Goal: Complete application form

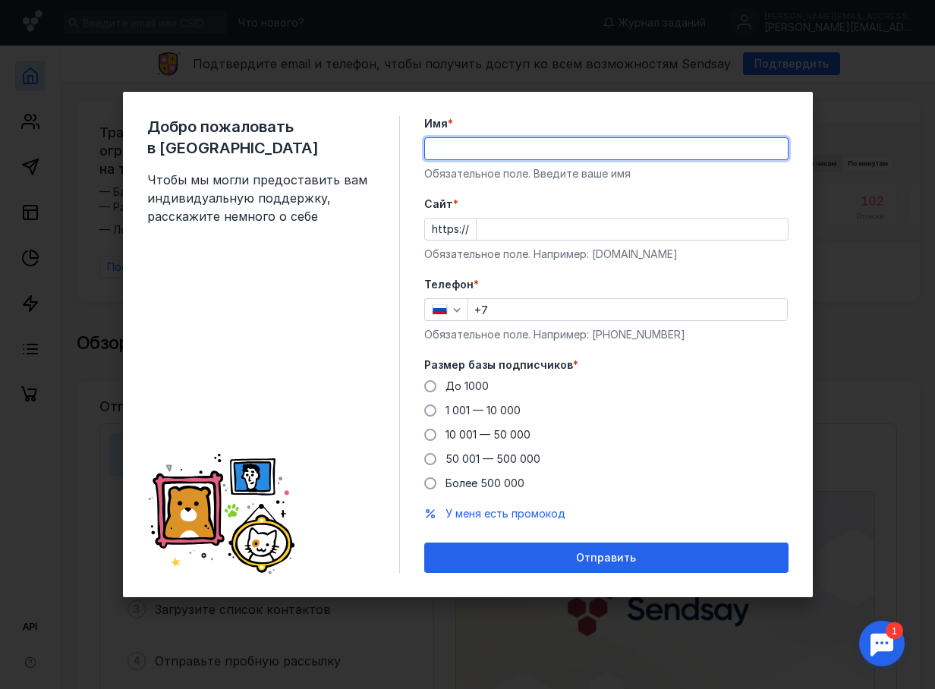
click at [452, 153] on input "Имя *" at bounding box center [606, 148] width 363 height 21
type input "C"
type input "[PERSON_NAME]"
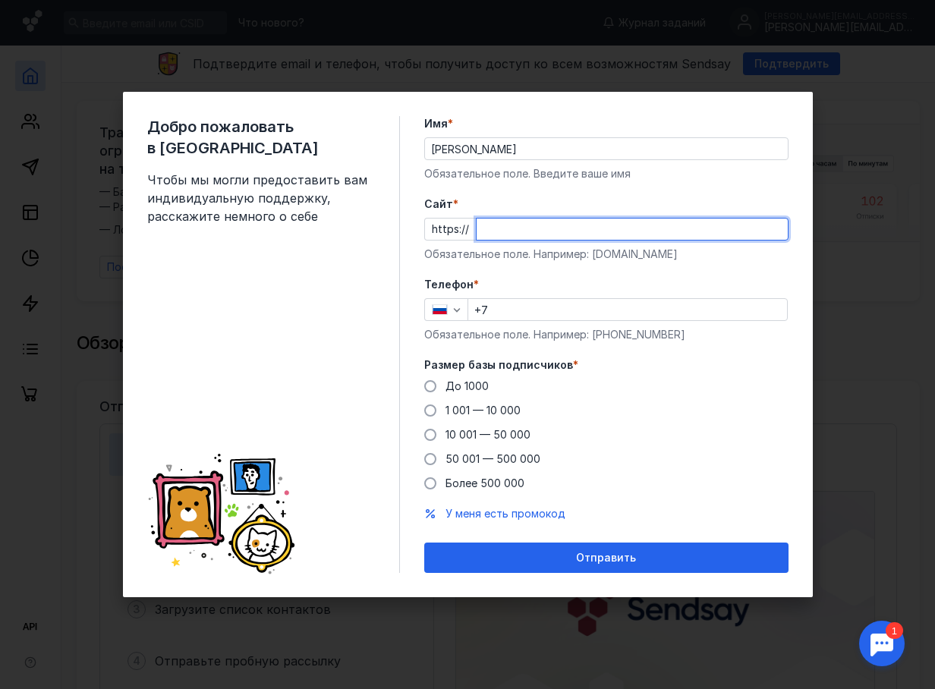
click at [508, 227] on input "Cайт *" at bounding box center [632, 229] width 311 height 21
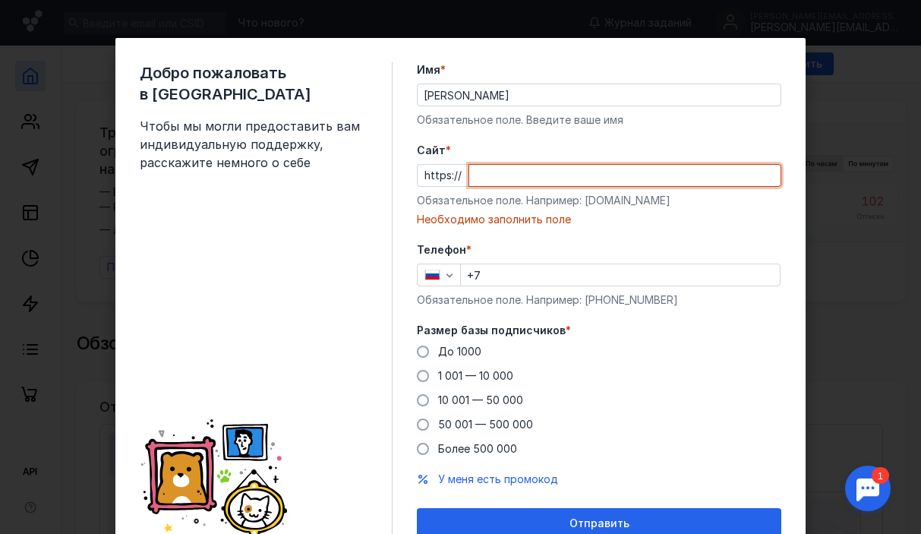
paste input "[DOMAIN_NAME][URL]"
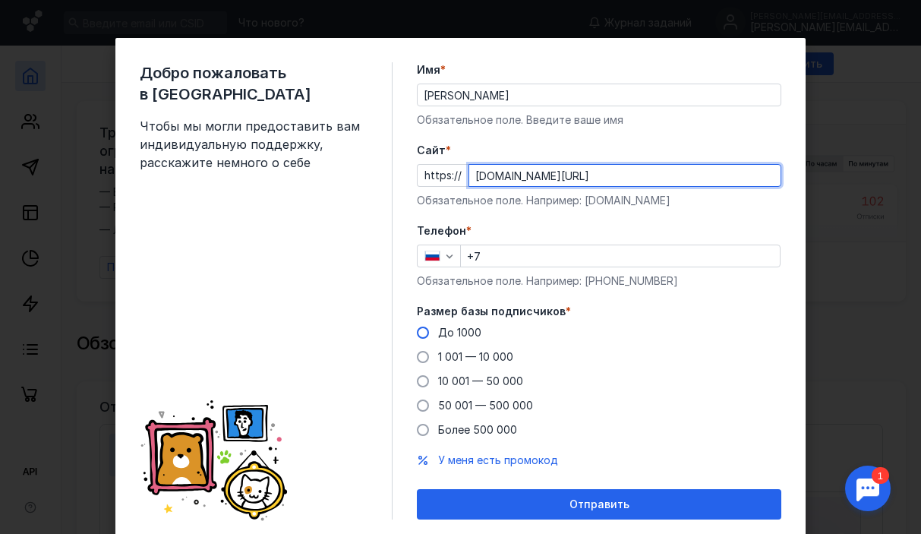
type input "[DOMAIN_NAME][URL]"
click at [420, 333] on span at bounding box center [423, 332] width 12 height 12
click at [0, 0] on input "До 1000" at bounding box center [0, 0] width 0 height 0
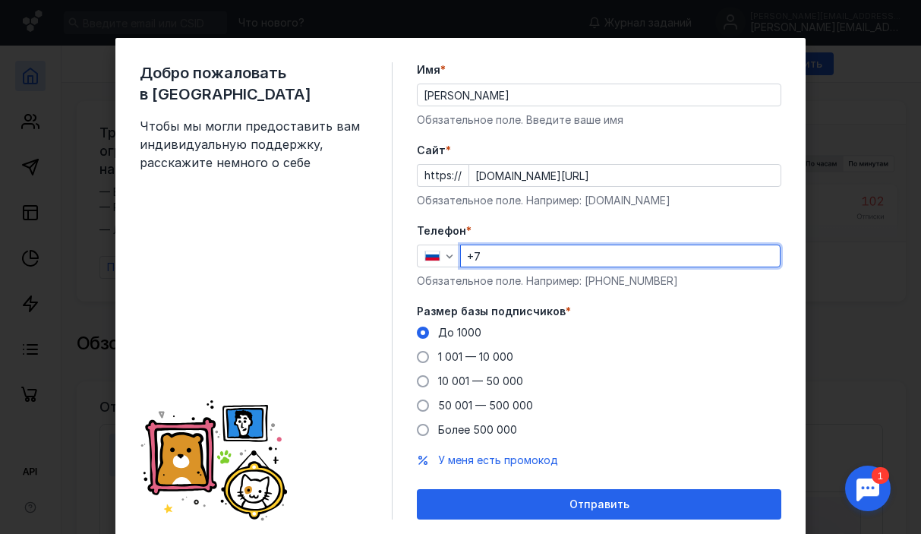
click at [496, 256] on input "+7" at bounding box center [620, 255] width 319 height 21
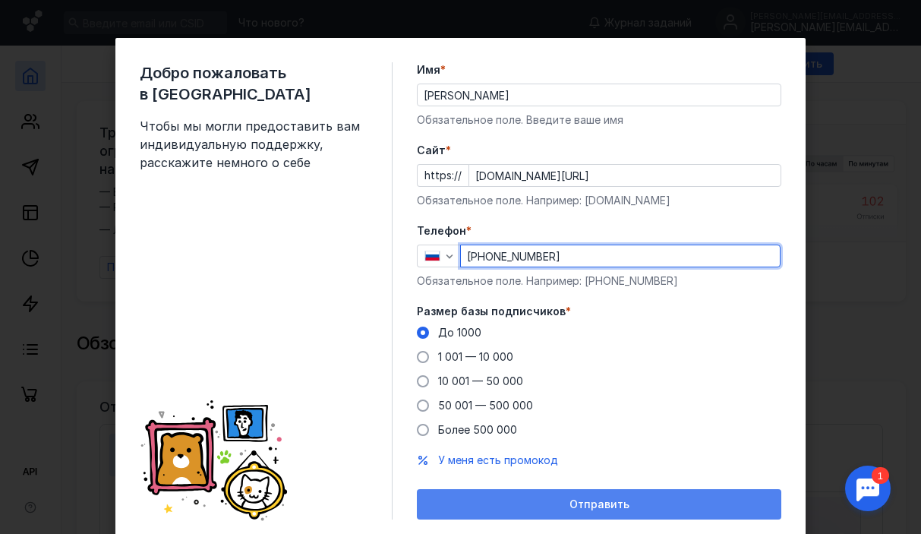
type input "[PHONE_NUMBER]"
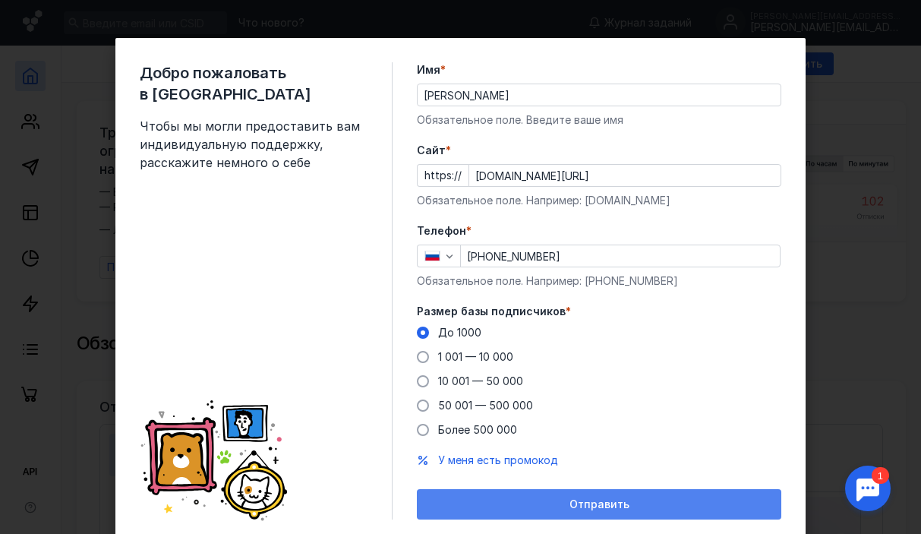
click at [595, 500] on span "Отправить" at bounding box center [599, 504] width 60 height 13
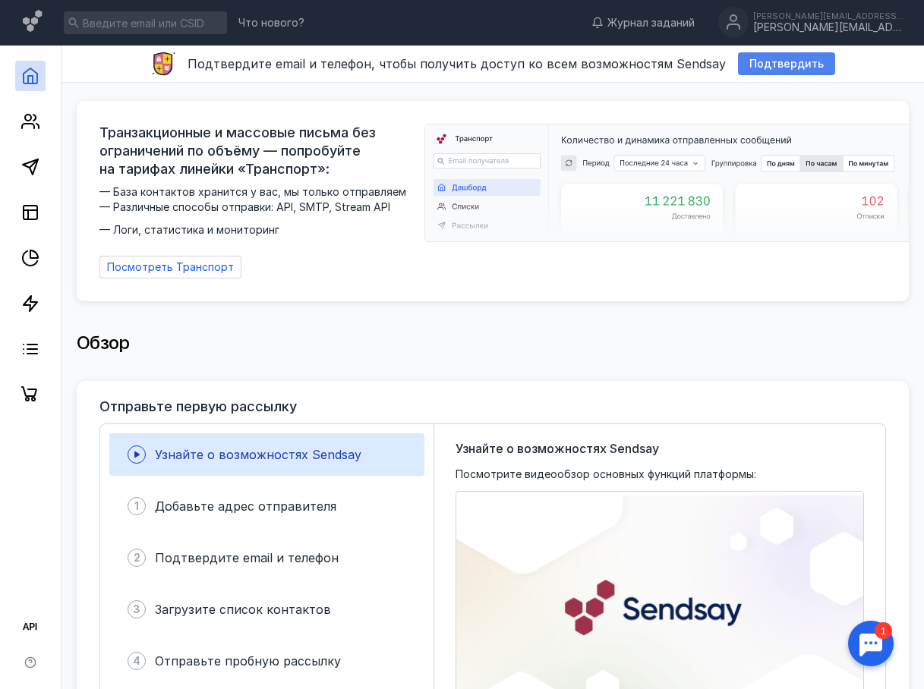
click at [768, 65] on span "Подтвердить" at bounding box center [786, 64] width 74 height 13
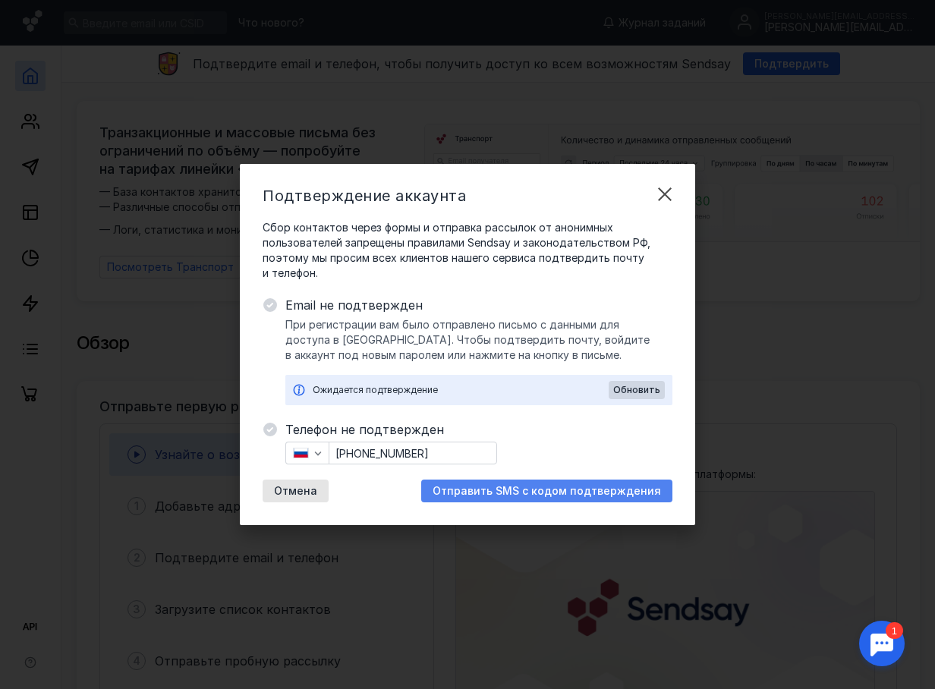
click at [569, 493] on span "Отправить SMS с кодом подтверждения" at bounding box center [547, 491] width 229 height 13
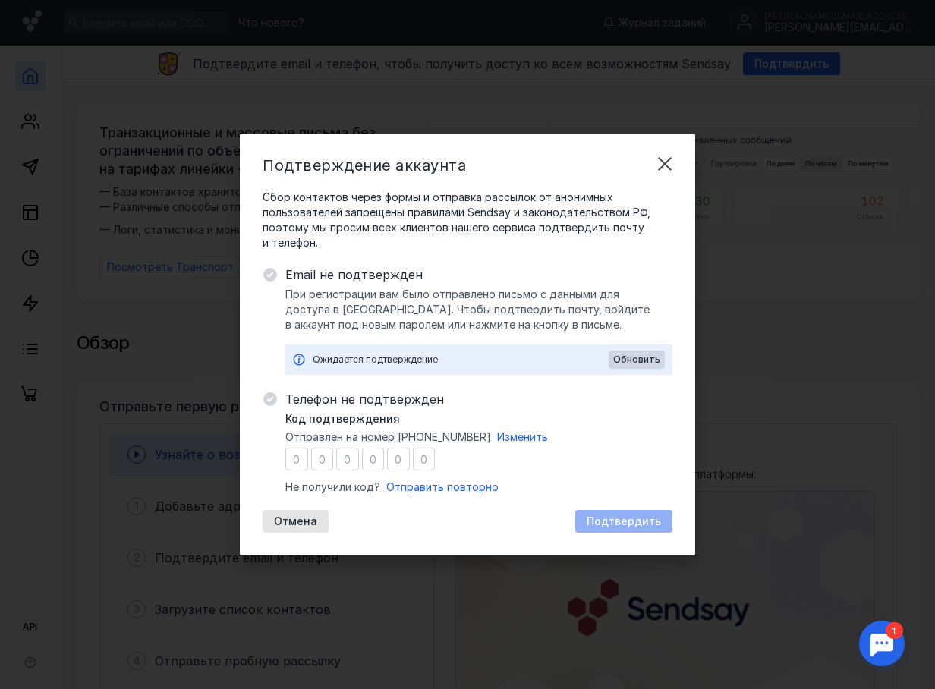
type input "3"
type input "2"
type input "6"
type input "5"
type input "8"
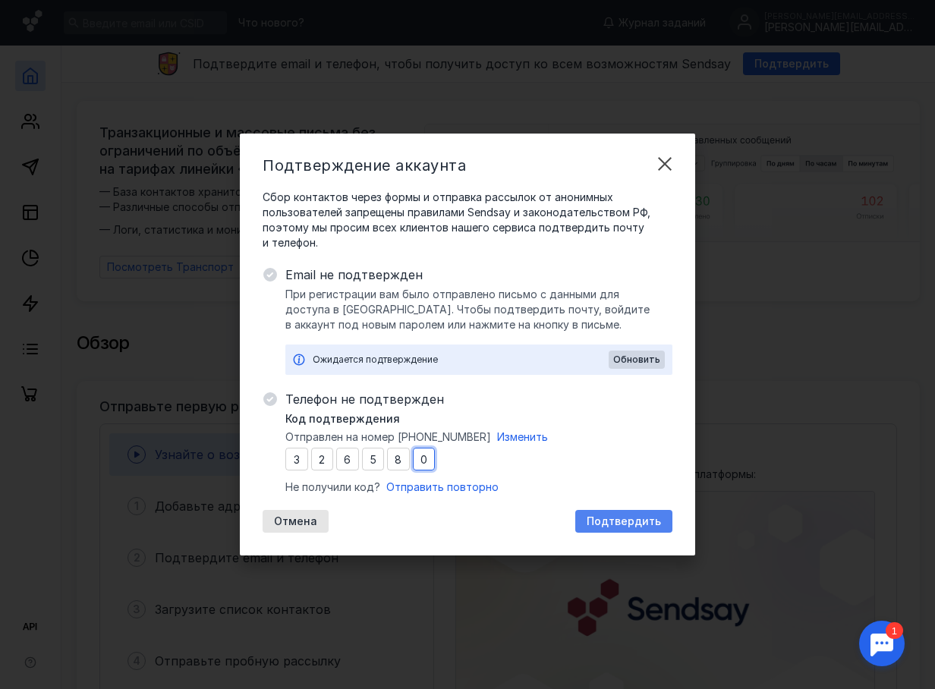
type input "0"
click at [645, 516] on span "Подтвердить" at bounding box center [624, 521] width 74 height 13
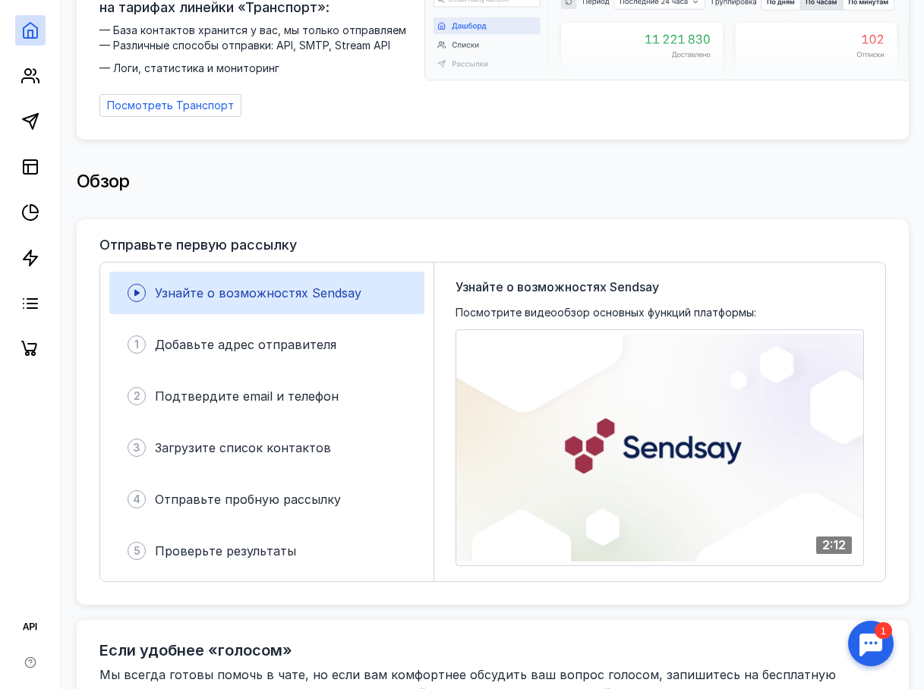
scroll to position [233, 0]
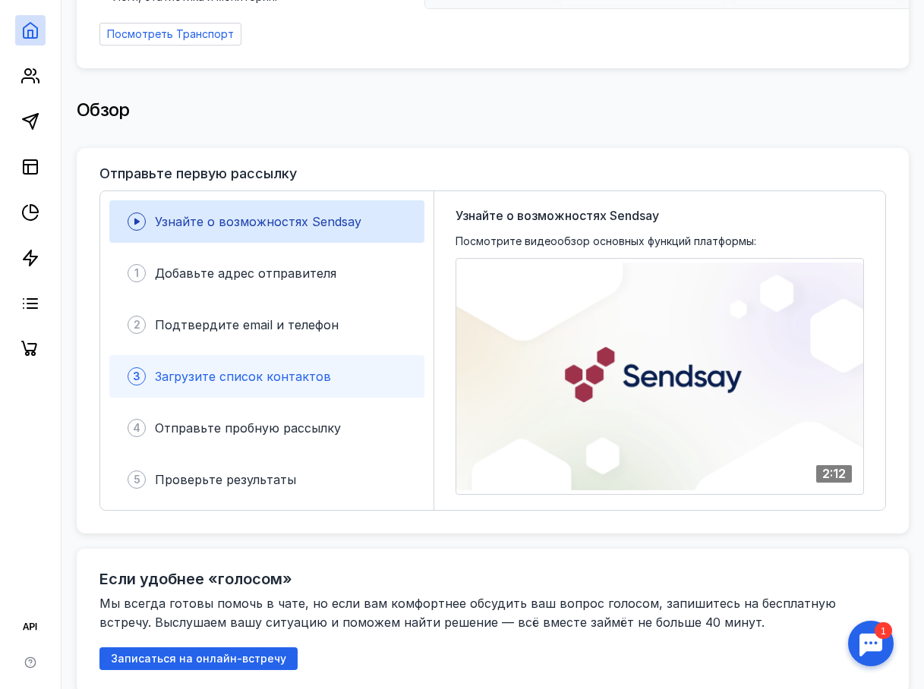
click at [256, 370] on span "Загрузите список контактов" at bounding box center [243, 376] width 176 height 15
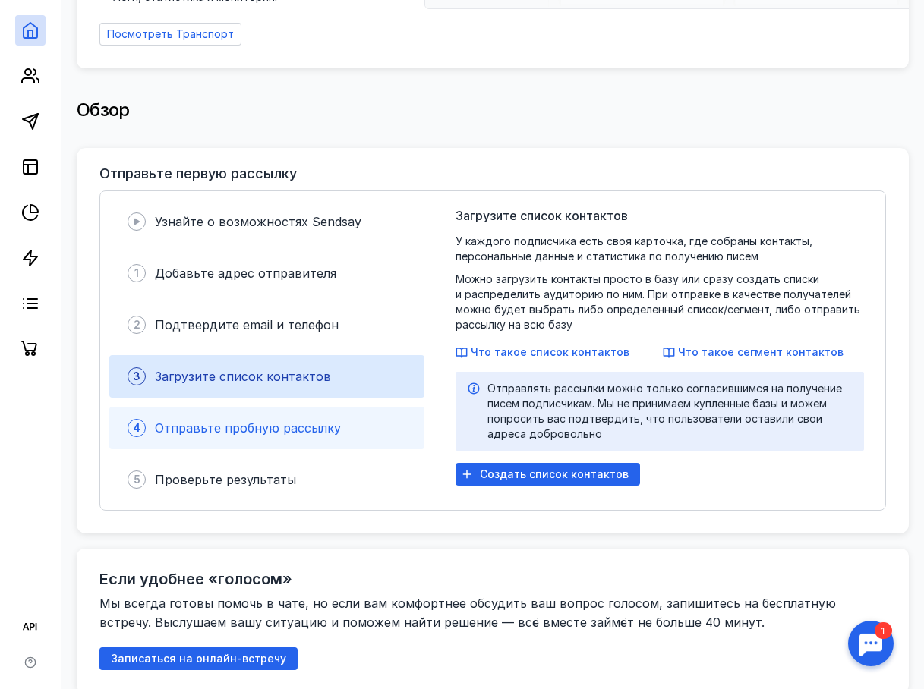
click at [246, 426] on span "Отправьте пробную рассылку" at bounding box center [248, 428] width 186 height 15
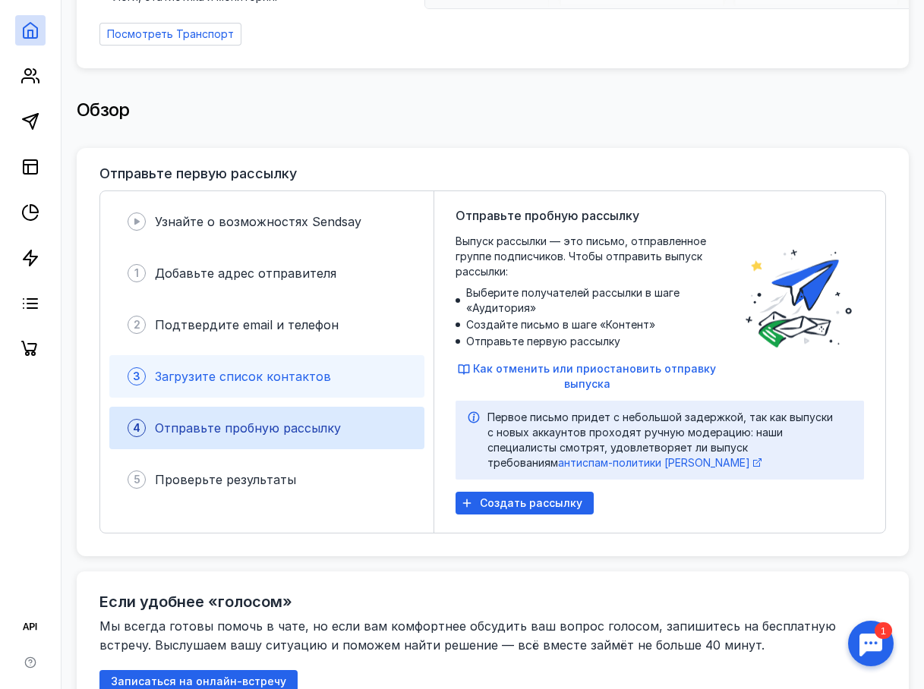
click at [246, 373] on span "Загрузите список контактов" at bounding box center [243, 376] width 176 height 15
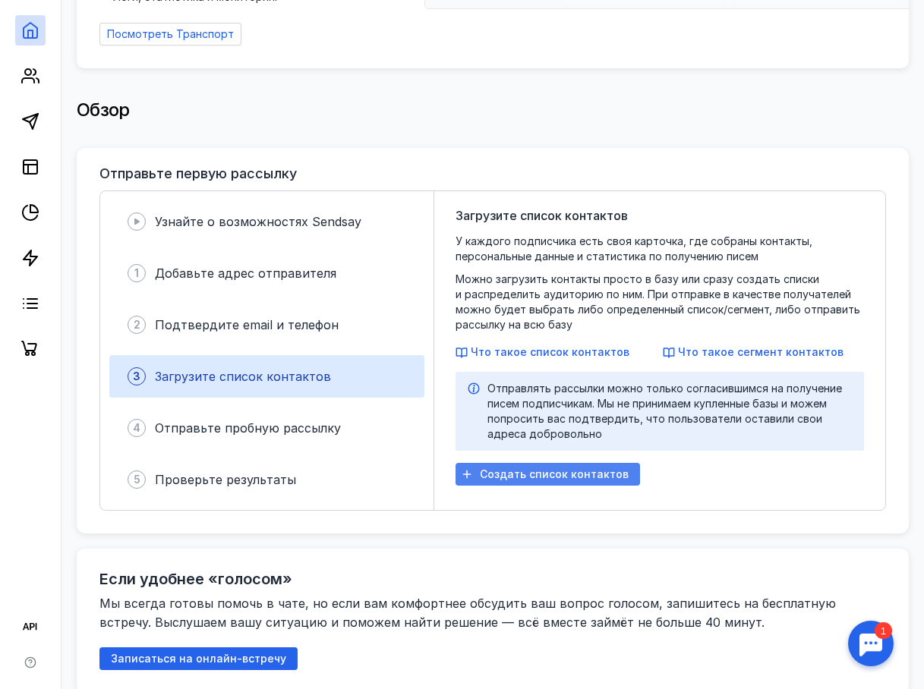
click at [496, 478] on span "Создать список контактов" at bounding box center [554, 474] width 149 height 13
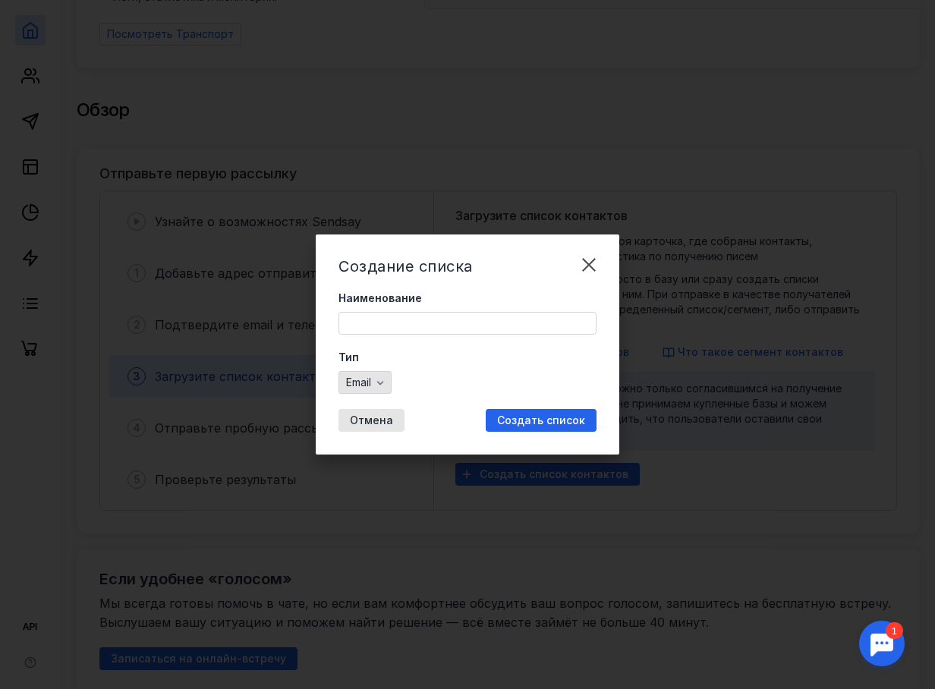
click at [377, 382] on icon "button" at bounding box center [380, 383] width 12 height 12
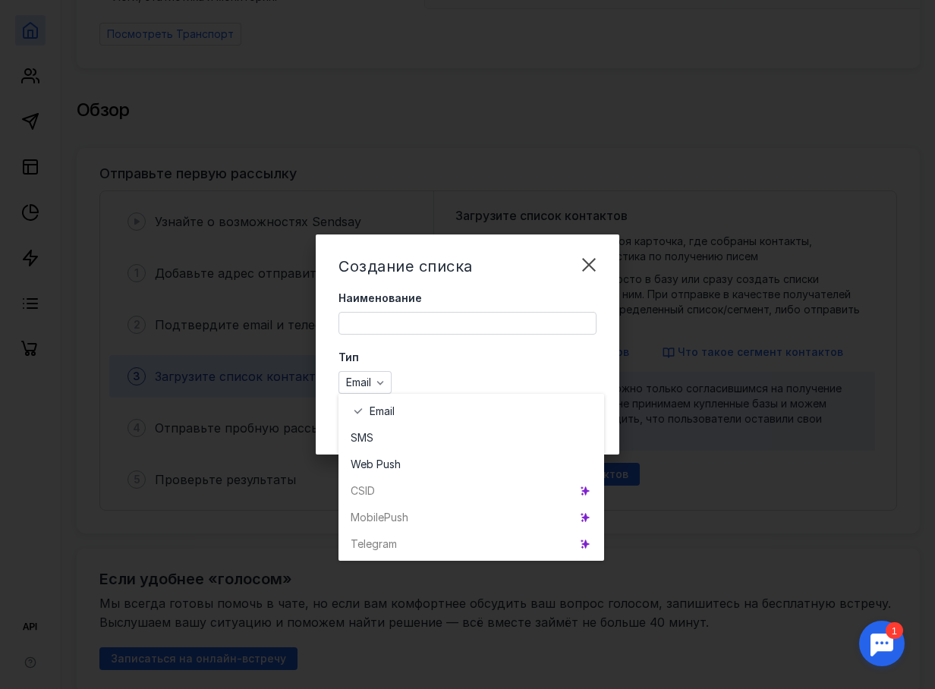
click at [280, 392] on div "Создание списка Наименование Тип Email Отмена Создать список" at bounding box center [467, 344] width 935 height 689
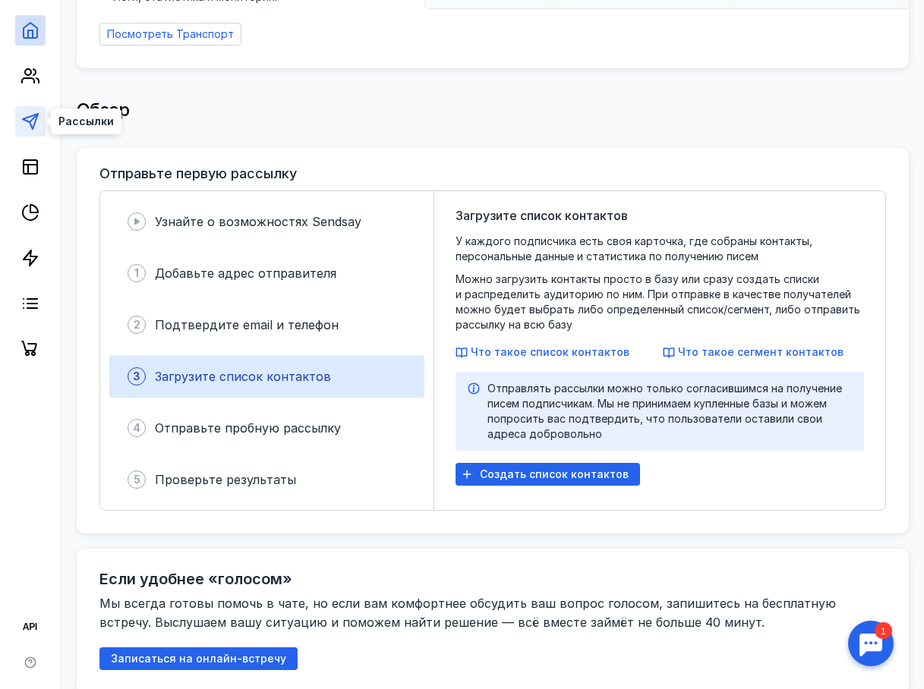
click at [30, 121] on icon at bounding box center [30, 121] width 18 height 18
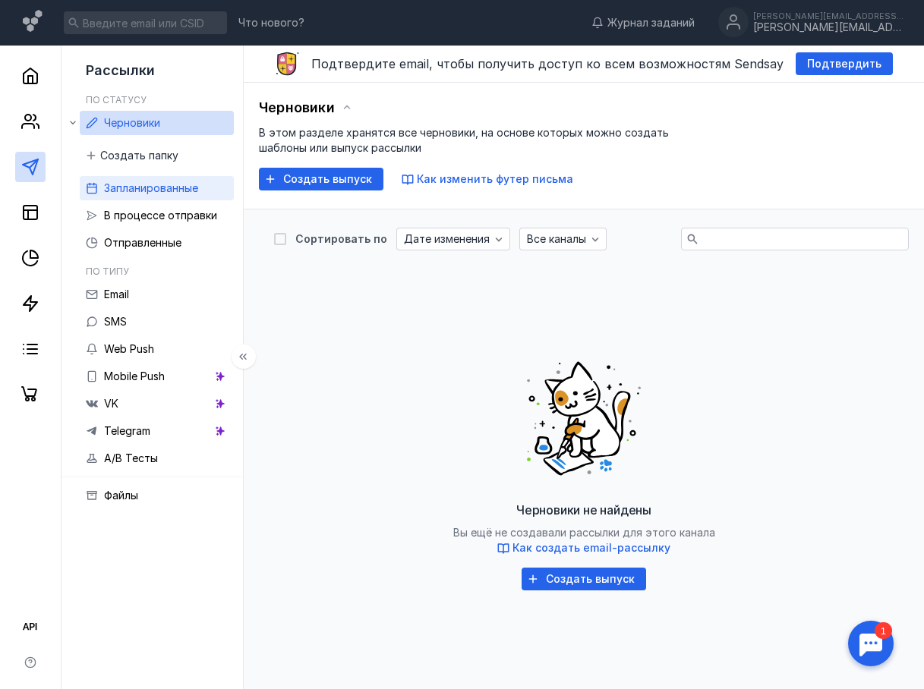
click at [115, 192] on span "Запланированные" at bounding box center [151, 187] width 94 height 13
